Goal: Transaction & Acquisition: Purchase product/service

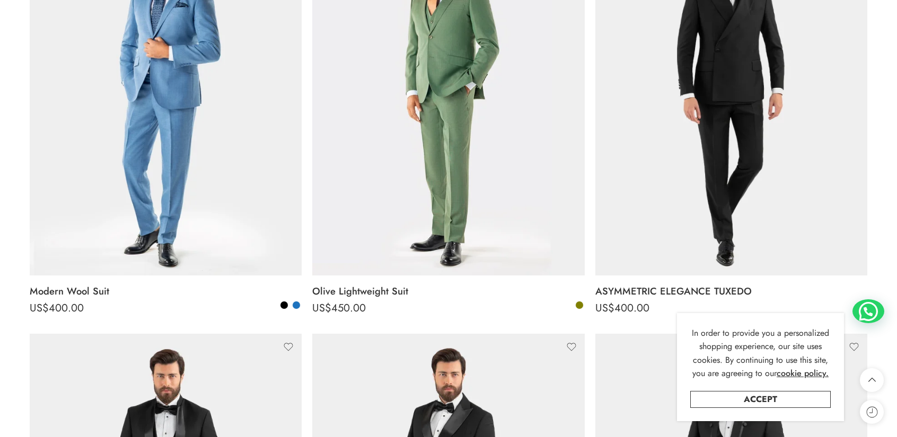
scroll to position [441, 0]
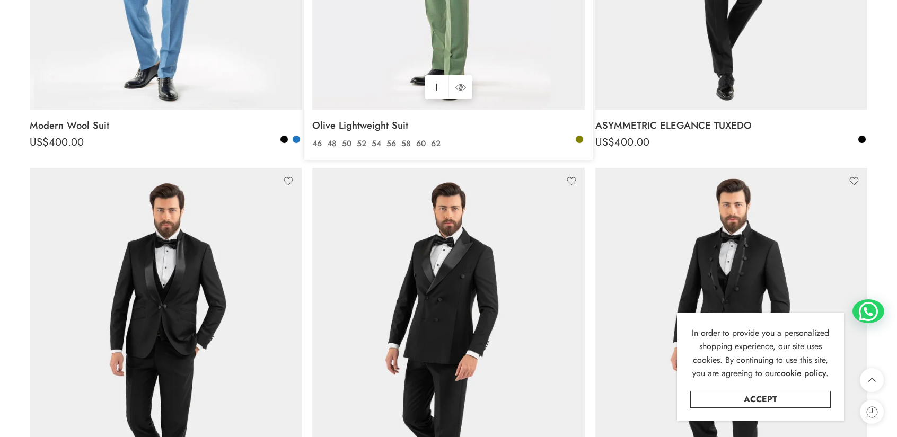
drag, startPoint x: 0, startPoint y: 0, endPoint x: 379, endPoint y: 153, distance: 408.4
click at [379, 153] on div "Olive Lightweight Suit US$ 450.00 US$ 450.00 46 48 50 52 54 56 58 60 62" at bounding box center [448, 135] width 272 height 50
click at [320, 144] on link "46" at bounding box center [317, 144] width 15 height 12
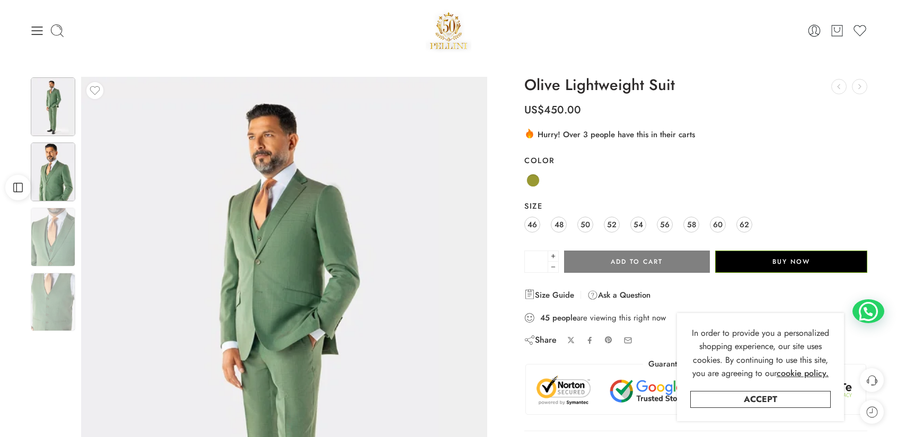
click at [65, 182] on img at bounding box center [53, 172] width 45 height 59
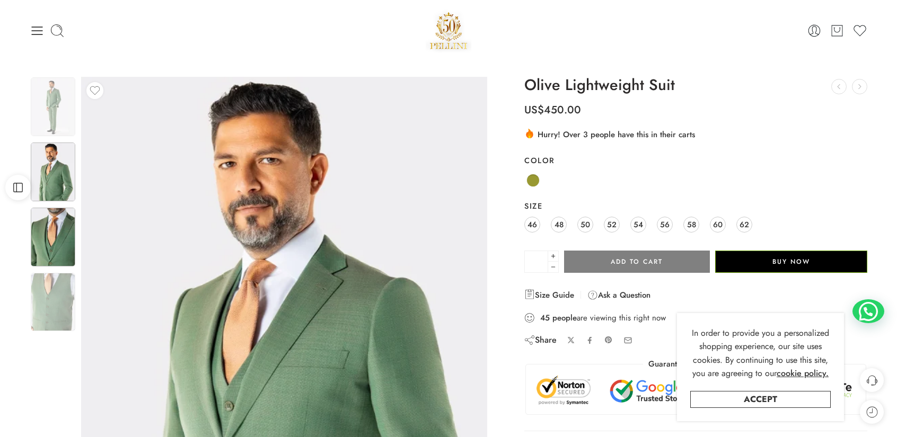
click at [63, 217] on img at bounding box center [53, 237] width 45 height 59
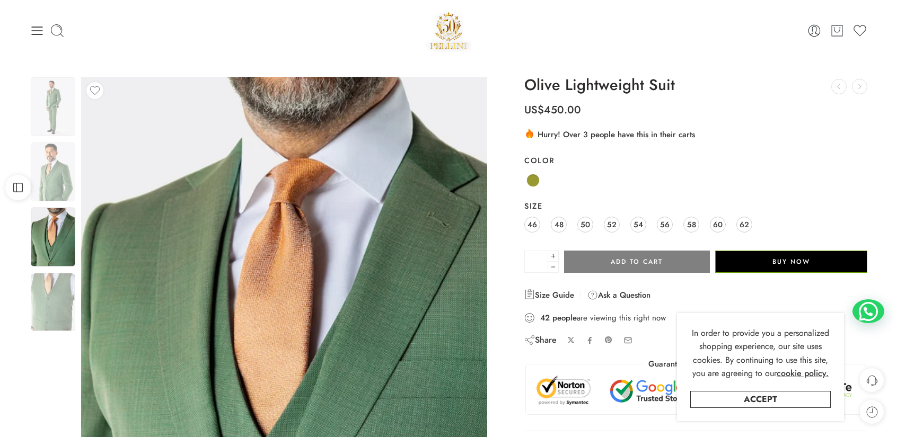
click at [152, 220] on img at bounding box center [284, 347] width 406 height 541
click at [39, 306] on img at bounding box center [53, 302] width 45 height 59
